Goal: Task Accomplishment & Management: Complete application form

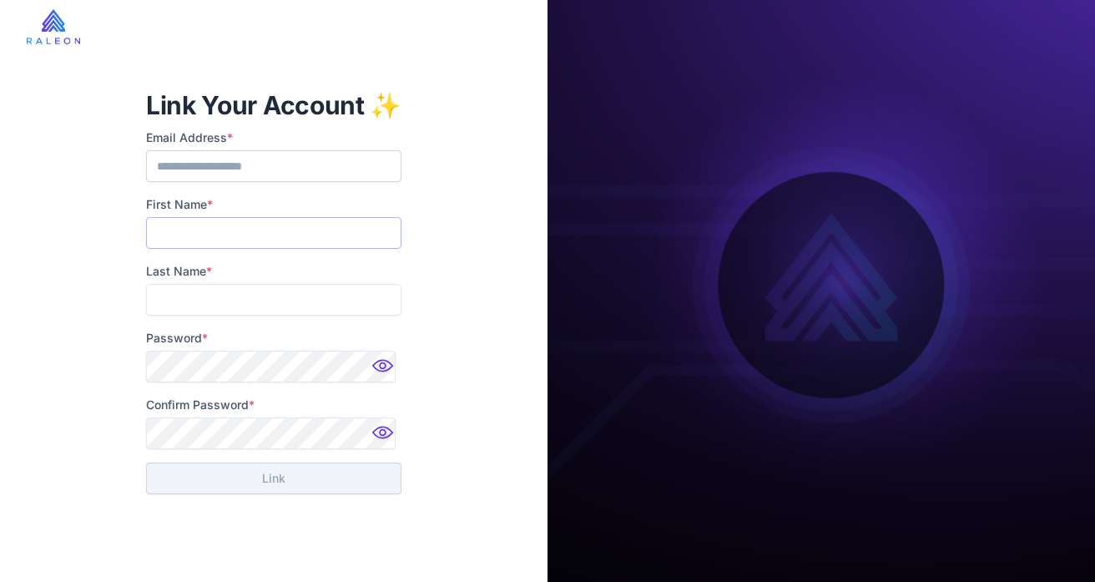
click at [297, 221] on input "First Name *" at bounding box center [273, 233] width 255 height 32
type input "*****"
type input "***"
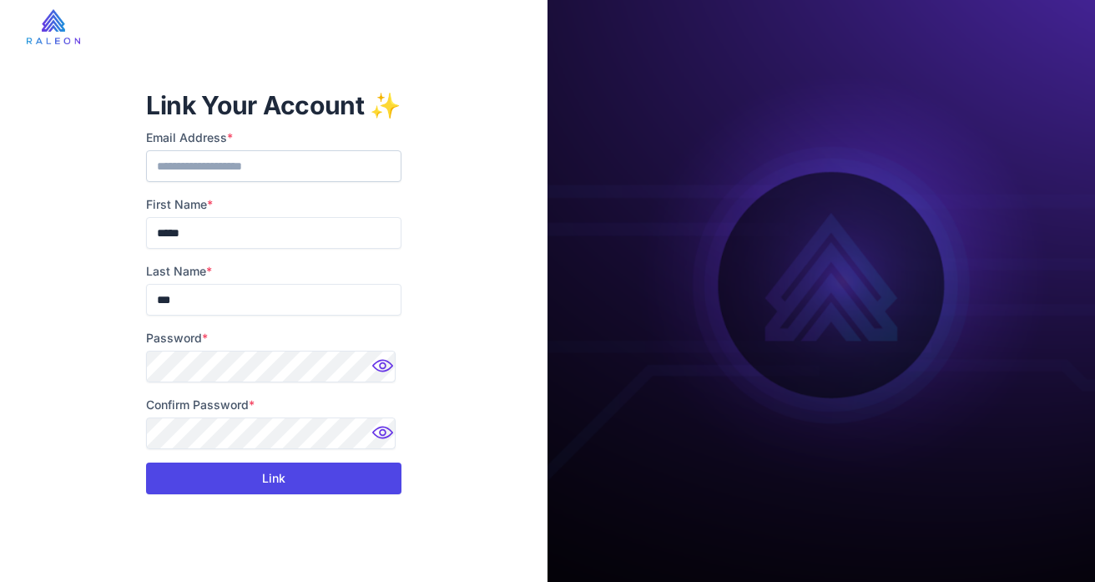
click at [225, 489] on button "Link" at bounding box center [273, 479] width 255 height 32
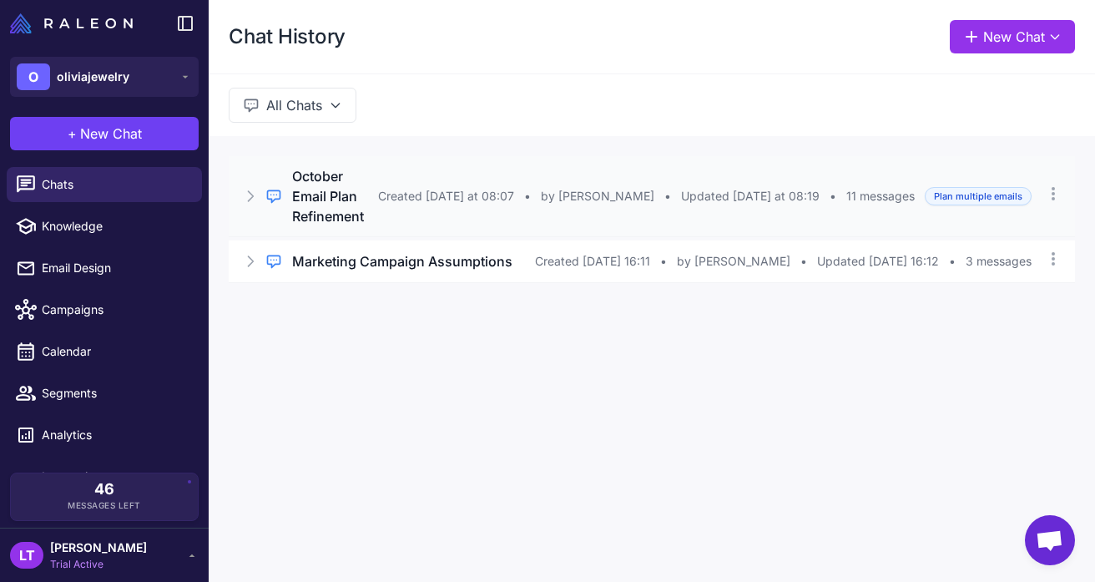
click at [251, 189] on icon at bounding box center [250, 196] width 17 height 17
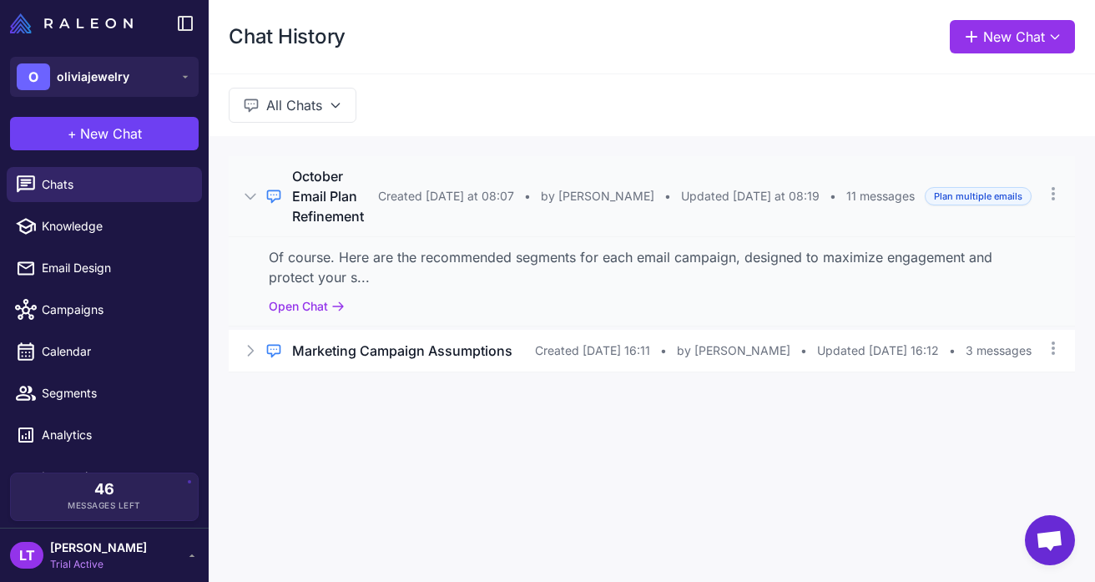
click at [251, 189] on icon at bounding box center [250, 196] width 17 height 17
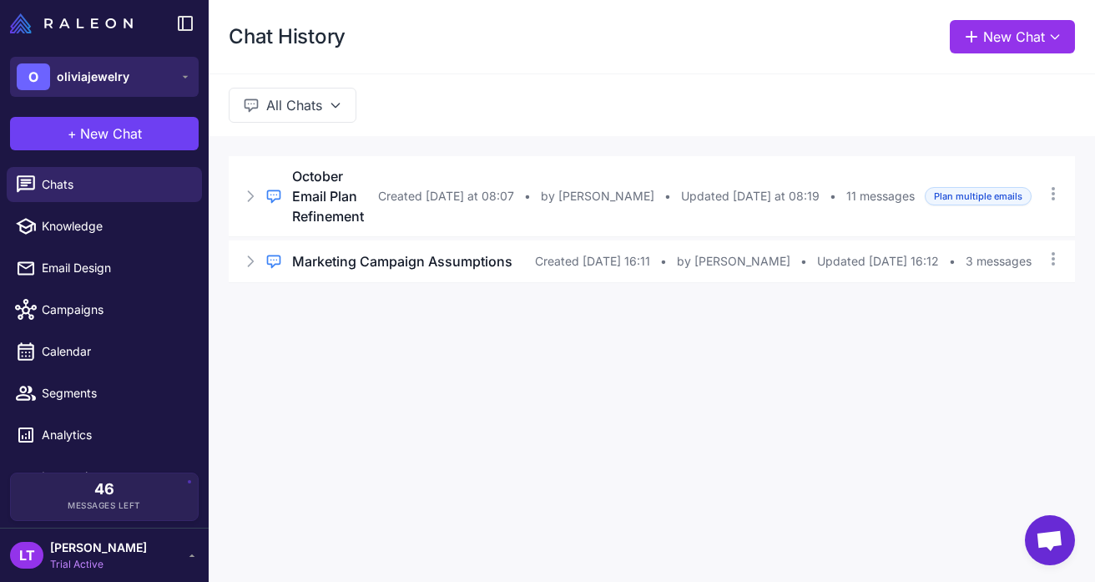
click at [183, 78] on icon at bounding box center [185, 76] width 13 height 13
click at [165, 81] on button "O oliviajewelry" at bounding box center [104, 77] width 189 height 40
click at [173, 64] on button "O oliviajewelry" at bounding box center [104, 77] width 189 height 40
click at [154, 71] on button "O oliviajewelry" at bounding box center [104, 77] width 189 height 40
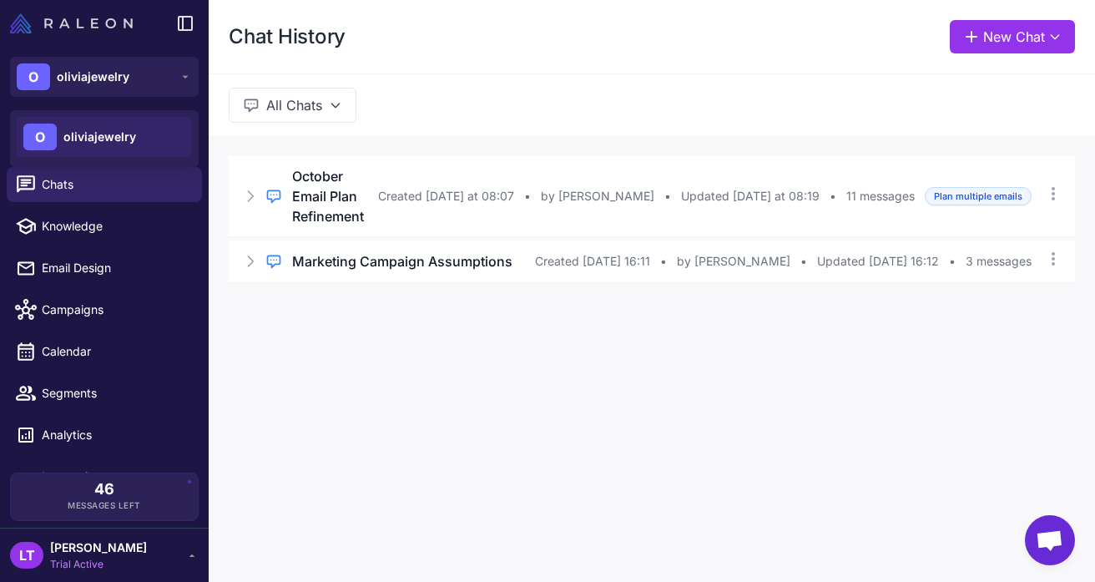
click at [113, 18] on img at bounding box center [71, 23] width 123 height 20
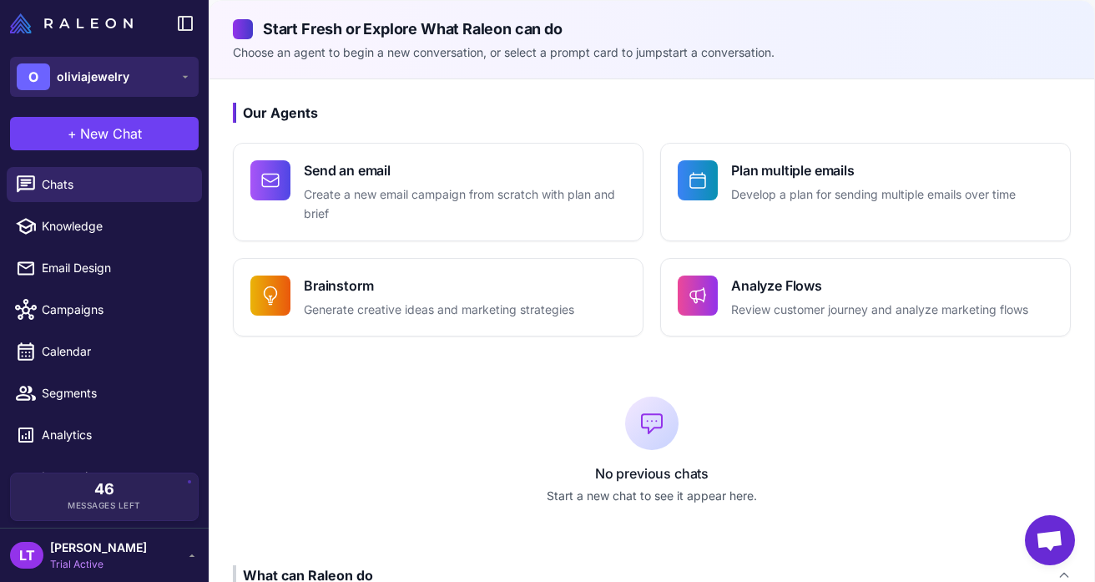
click at [167, 93] on button "O oliviajewelry" at bounding box center [104, 77] width 189 height 40
click at [176, 86] on button "O oliviajewelry" at bounding box center [104, 77] width 189 height 40
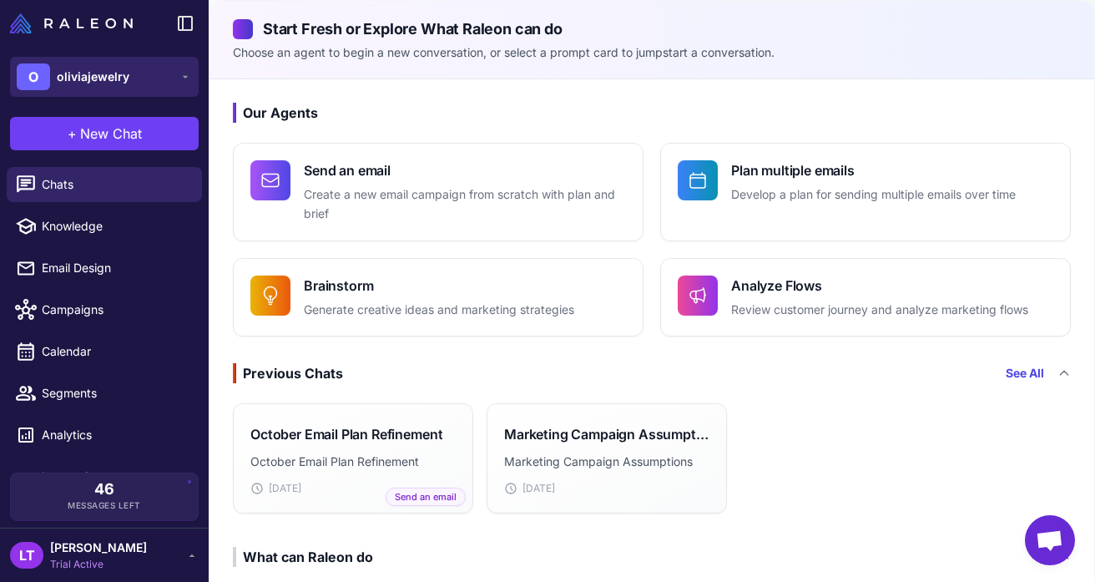
click at [176, 86] on button "O oliviajewelry" at bounding box center [104, 77] width 189 height 40
click at [161, 80] on button "O oliviajewelry" at bounding box center [104, 77] width 189 height 40
click at [182, 32] on icon at bounding box center [185, 23] width 20 height 20
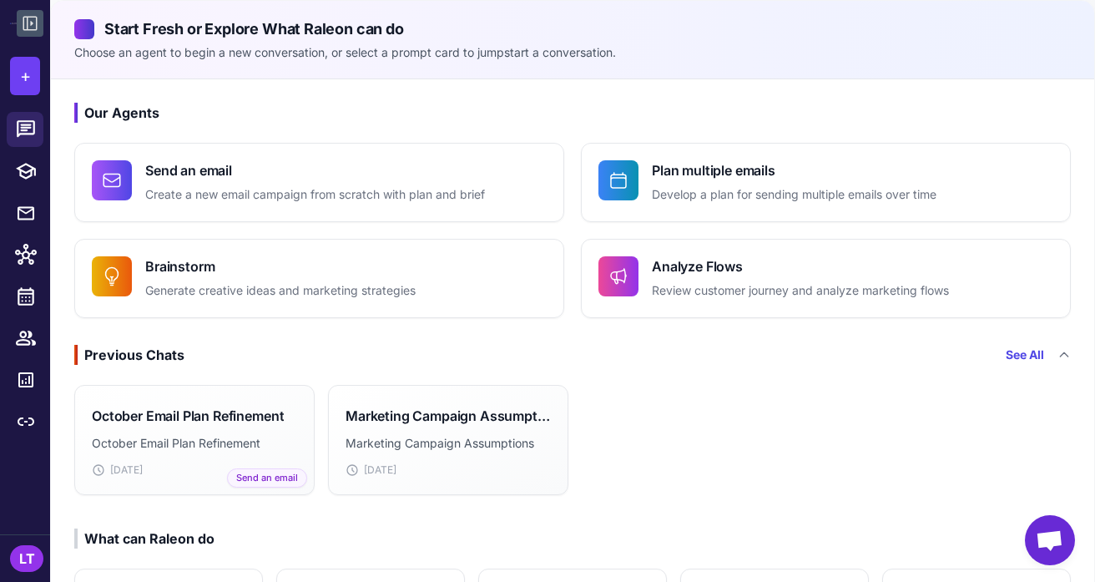
click at [31, 14] on icon at bounding box center [30, 23] width 20 height 20
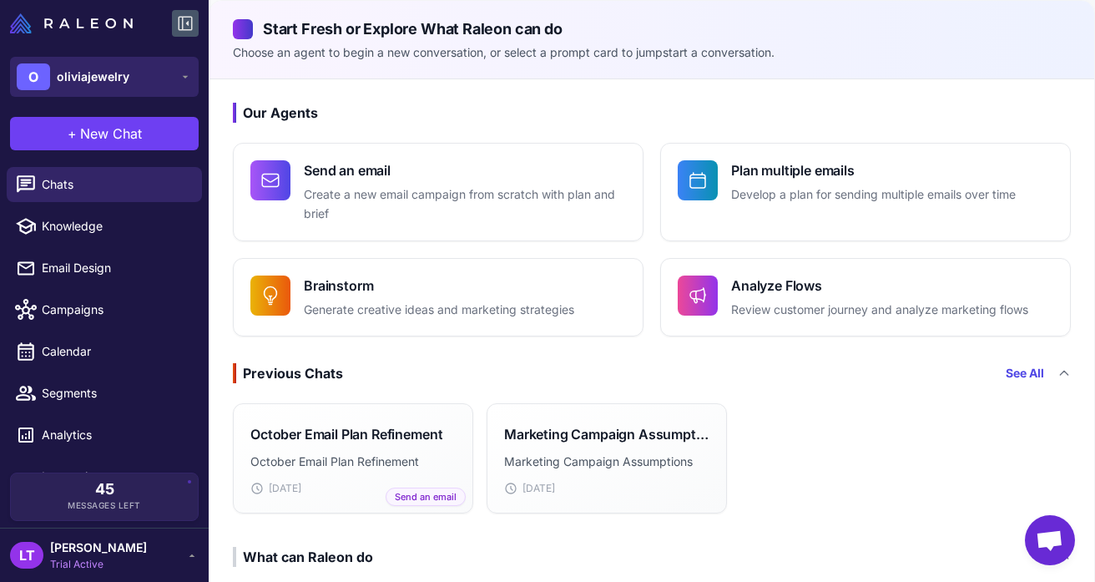
click at [174, 81] on button "O oliviajewelry" at bounding box center [104, 77] width 189 height 40
